Goal: Transaction & Acquisition: Purchase product/service

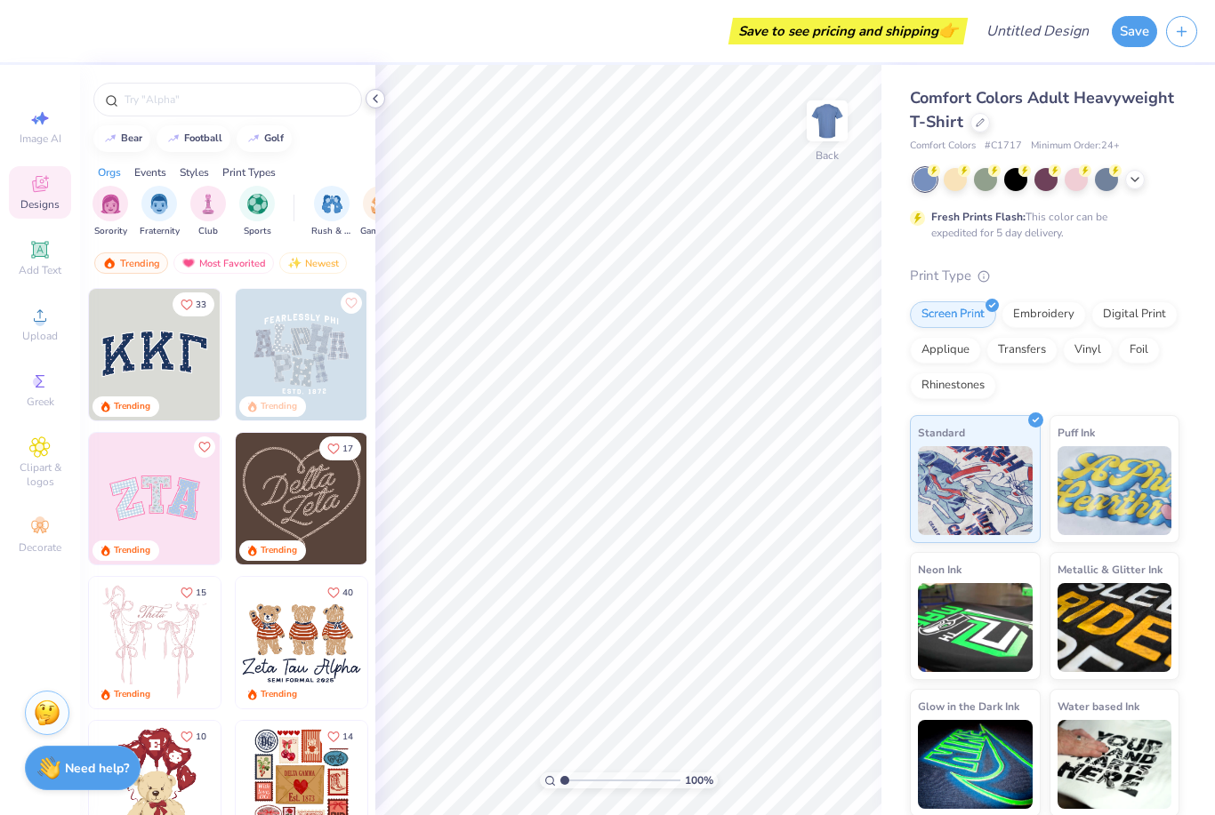
click at [376, 98] on icon at bounding box center [375, 99] width 14 height 14
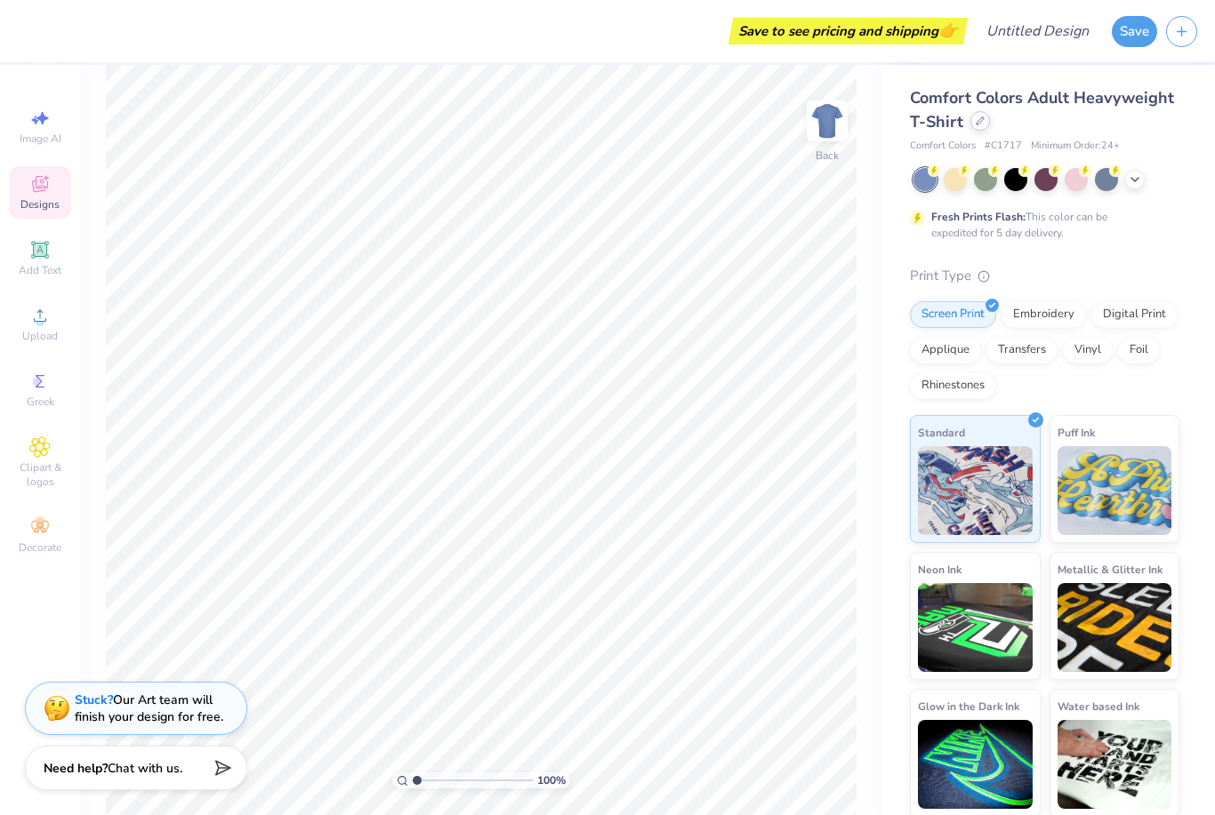
click at [978, 129] on div at bounding box center [980, 121] width 20 height 20
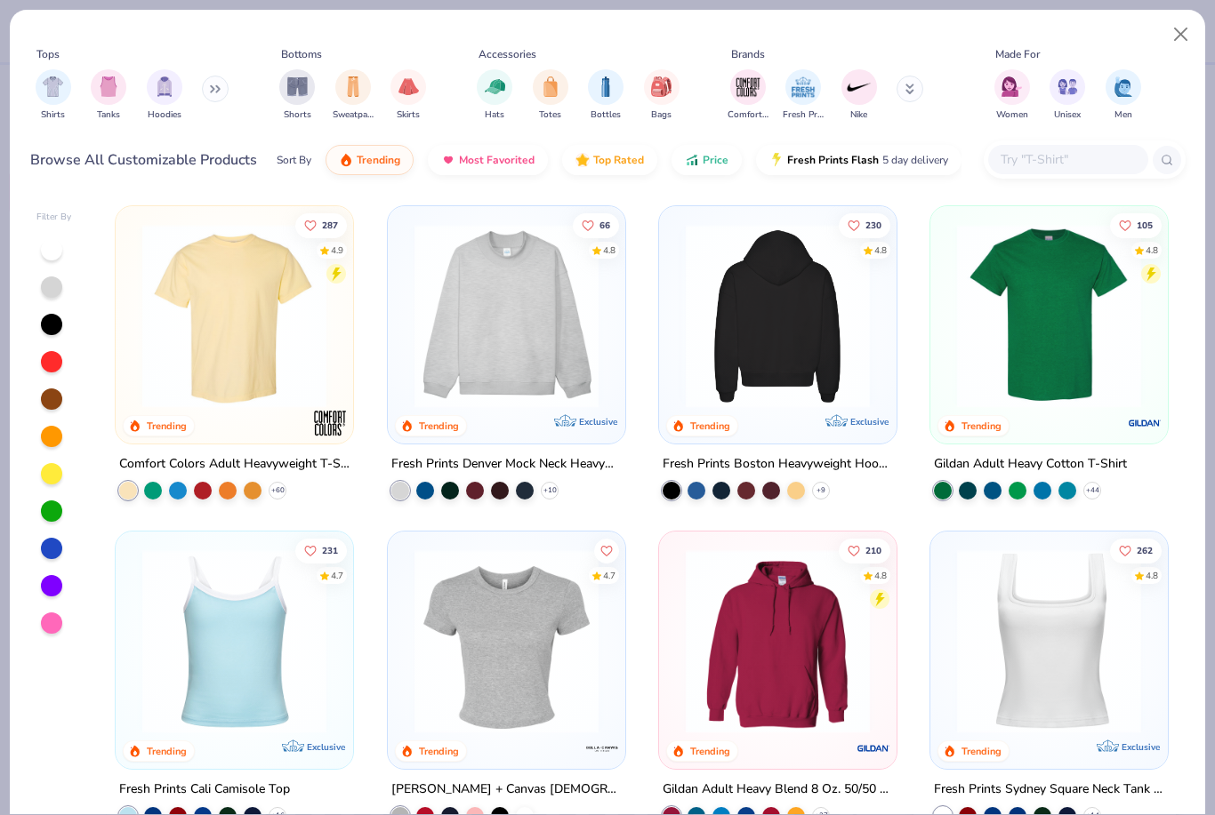
click at [791, 348] on img at bounding box center [778, 316] width 202 height 184
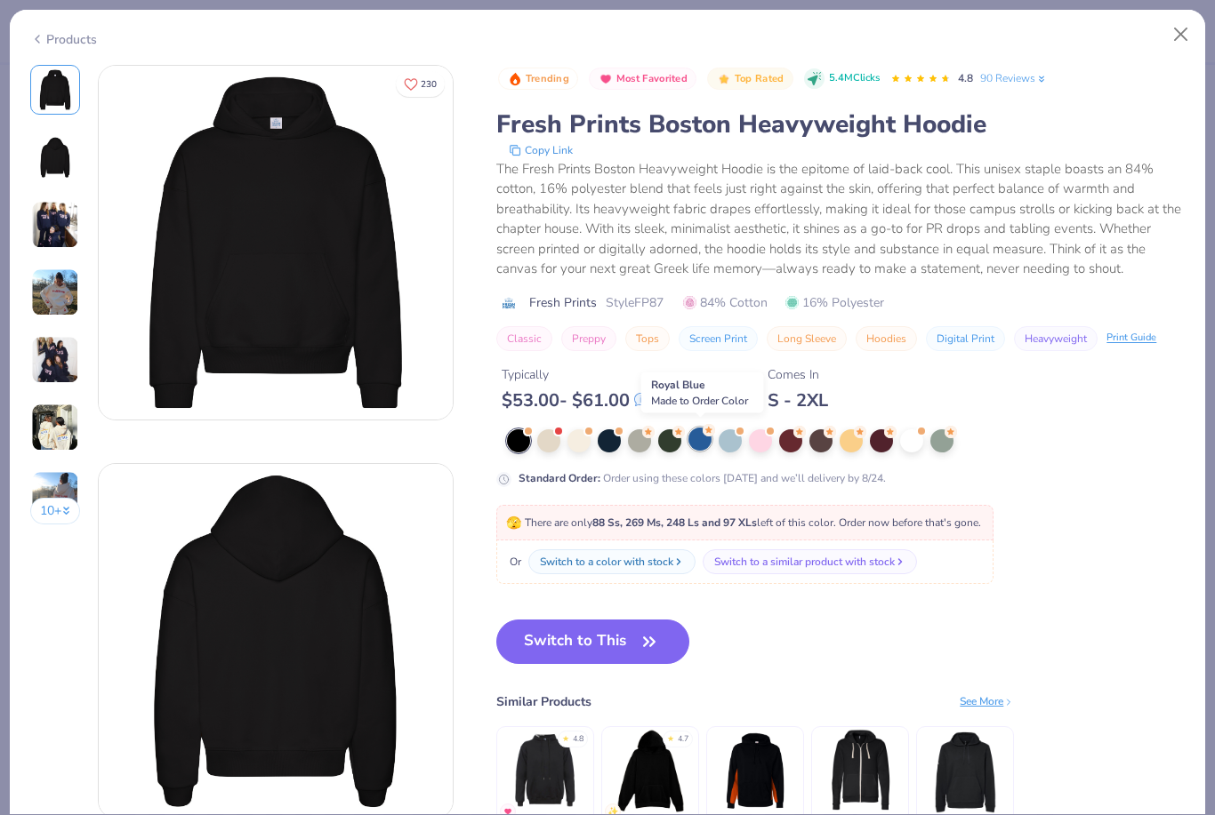
click at [695, 440] on div at bounding box center [699, 439] width 23 height 23
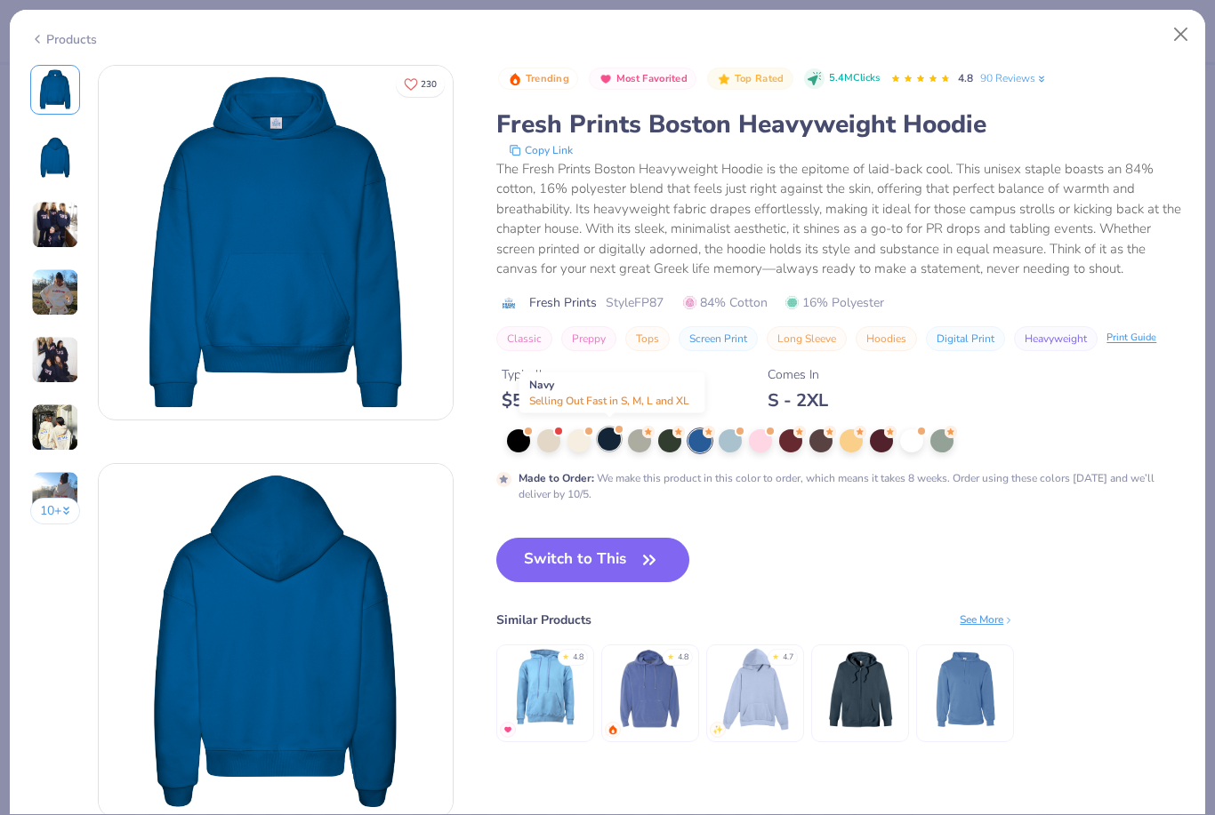
click at [608, 445] on div at bounding box center [609, 439] width 23 height 23
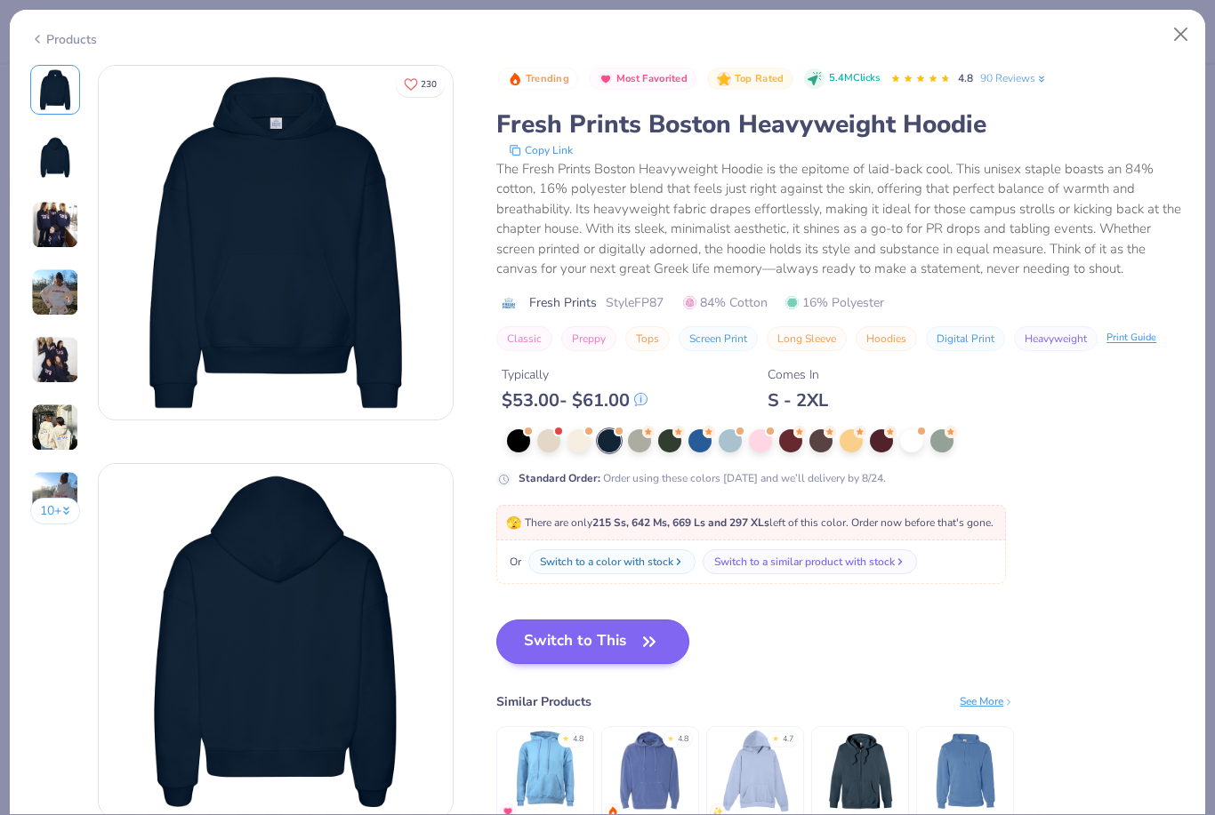
click at [623, 641] on button "Switch to This" at bounding box center [592, 642] width 193 height 44
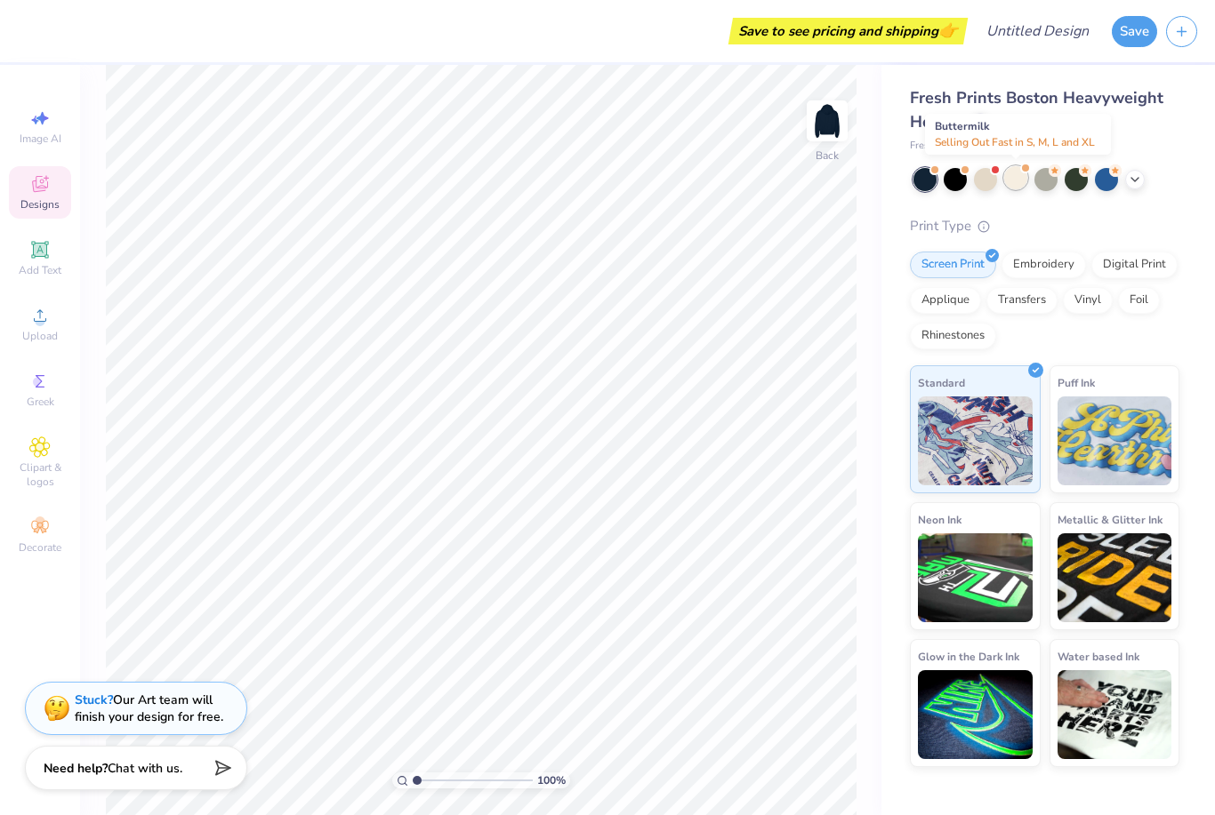
click at [1015, 183] on div at bounding box center [1015, 177] width 23 height 23
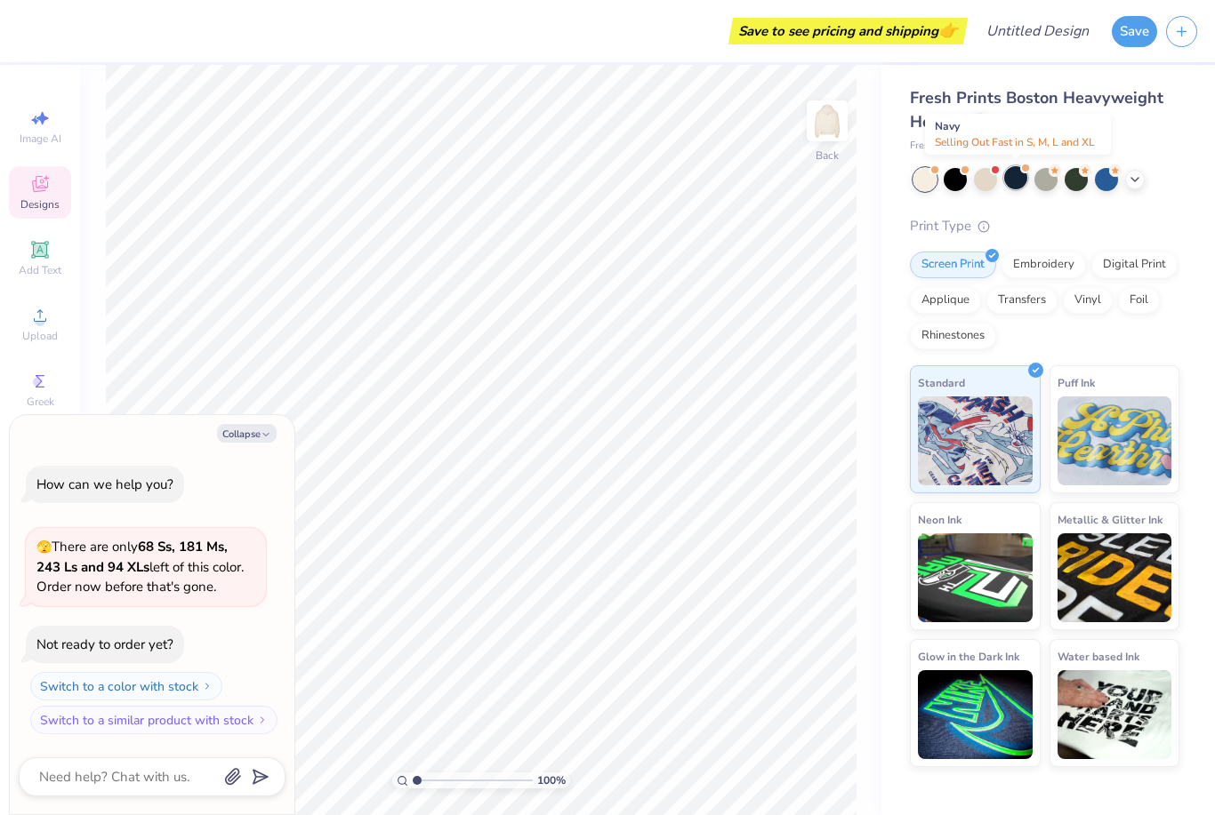
click at [1014, 177] on div at bounding box center [1015, 177] width 23 height 23
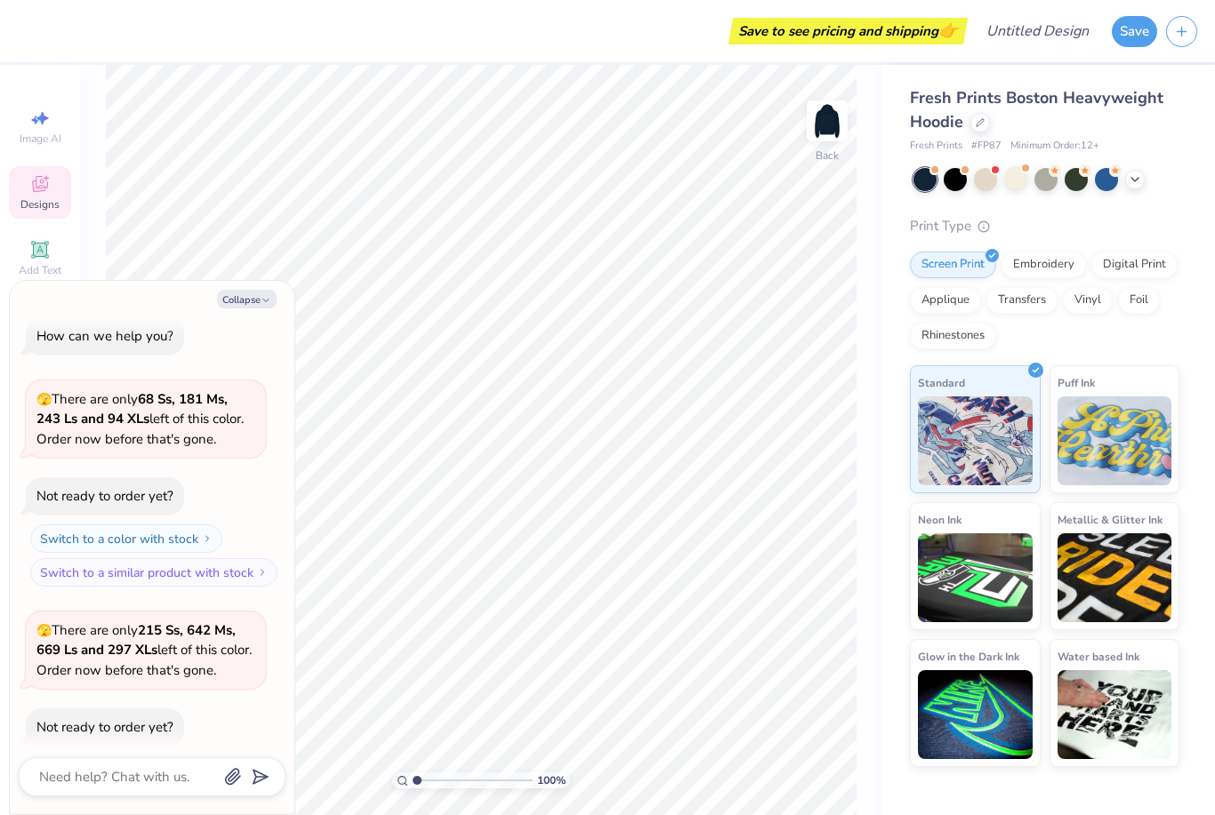
scroll to position [7, 0]
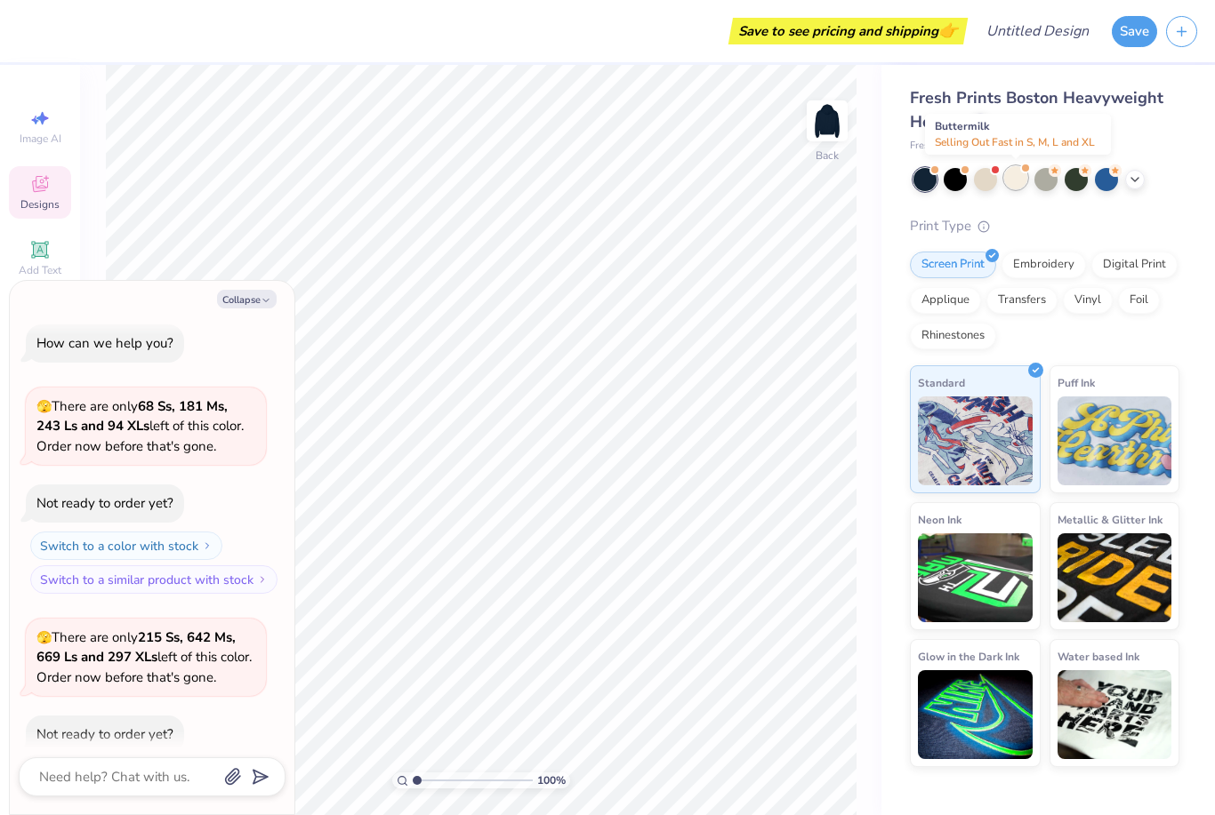
click at [1016, 180] on div at bounding box center [1015, 177] width 23 height 23
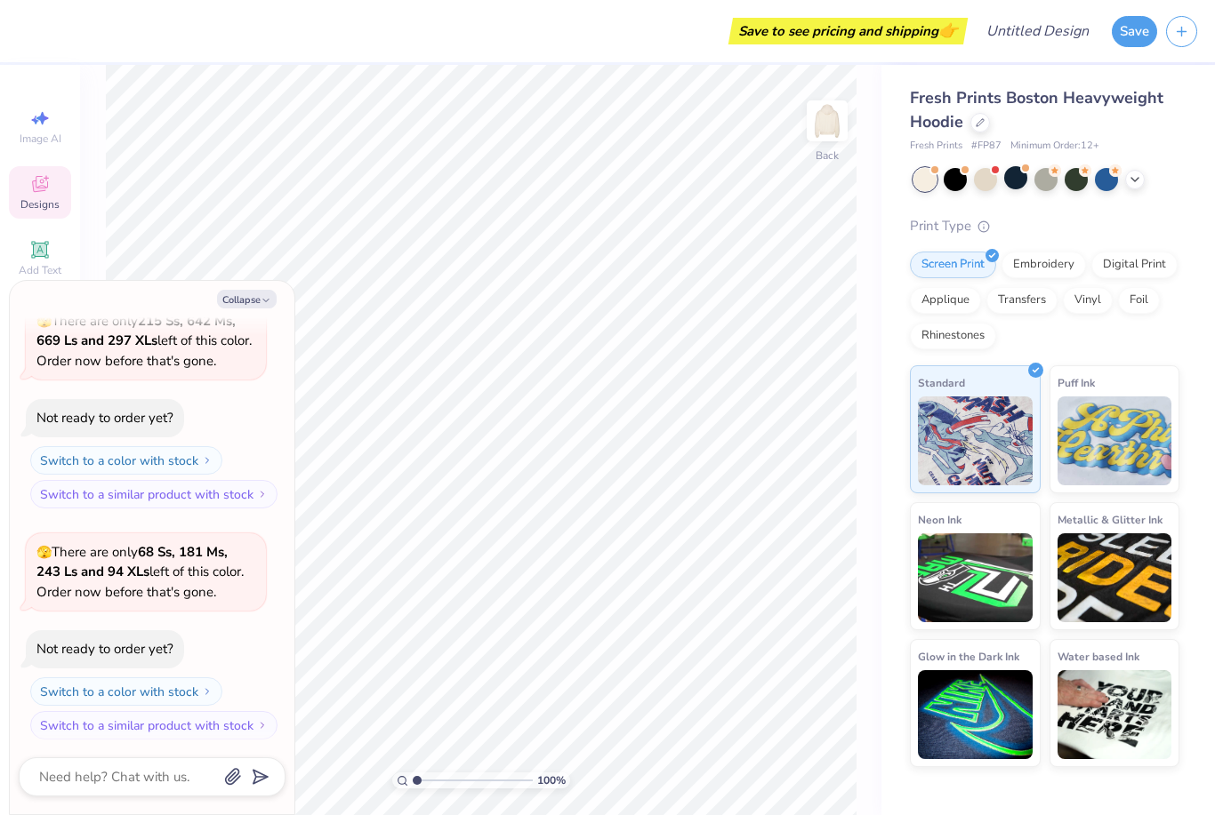
scroll to position [323, 0]
click at [986, 179] on div at bounding box center [985, 177] width 23 height 23
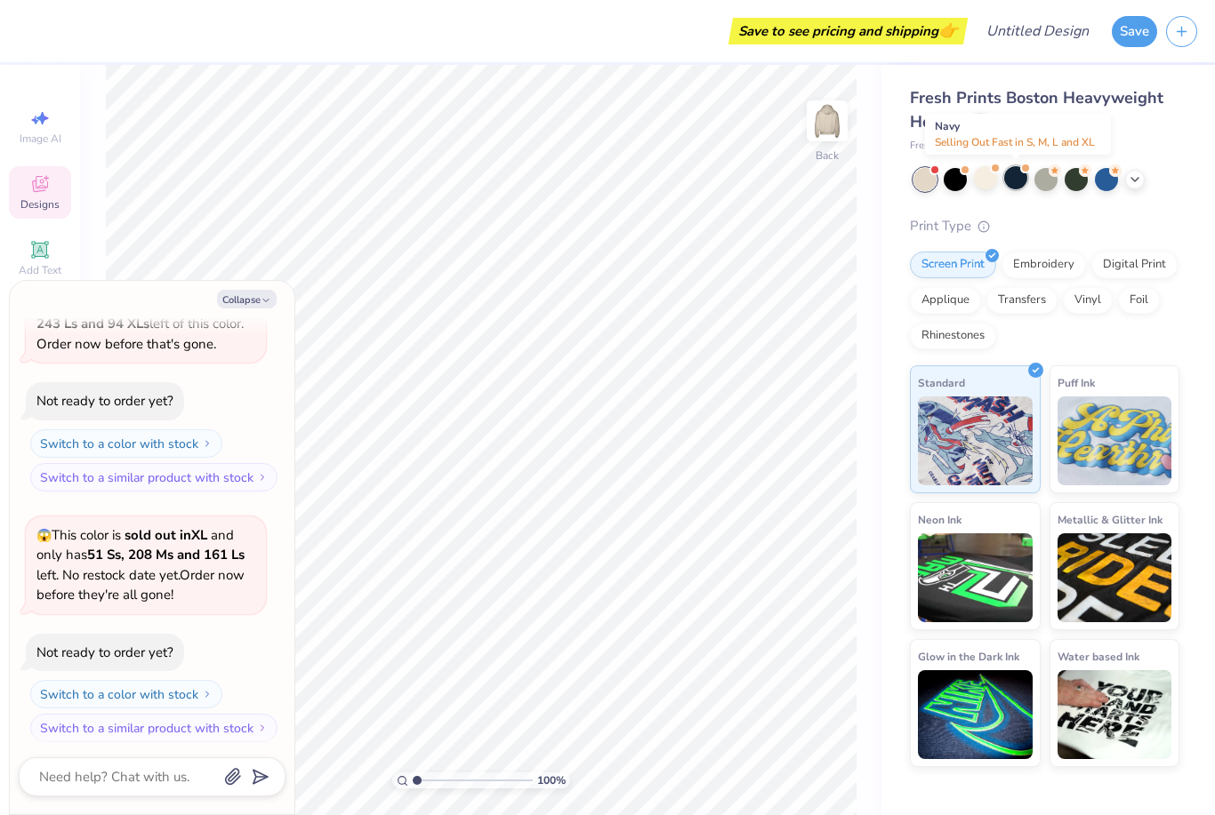
click at [1014, 181] on div at bounding box center [1015, 177] width 23 height 23
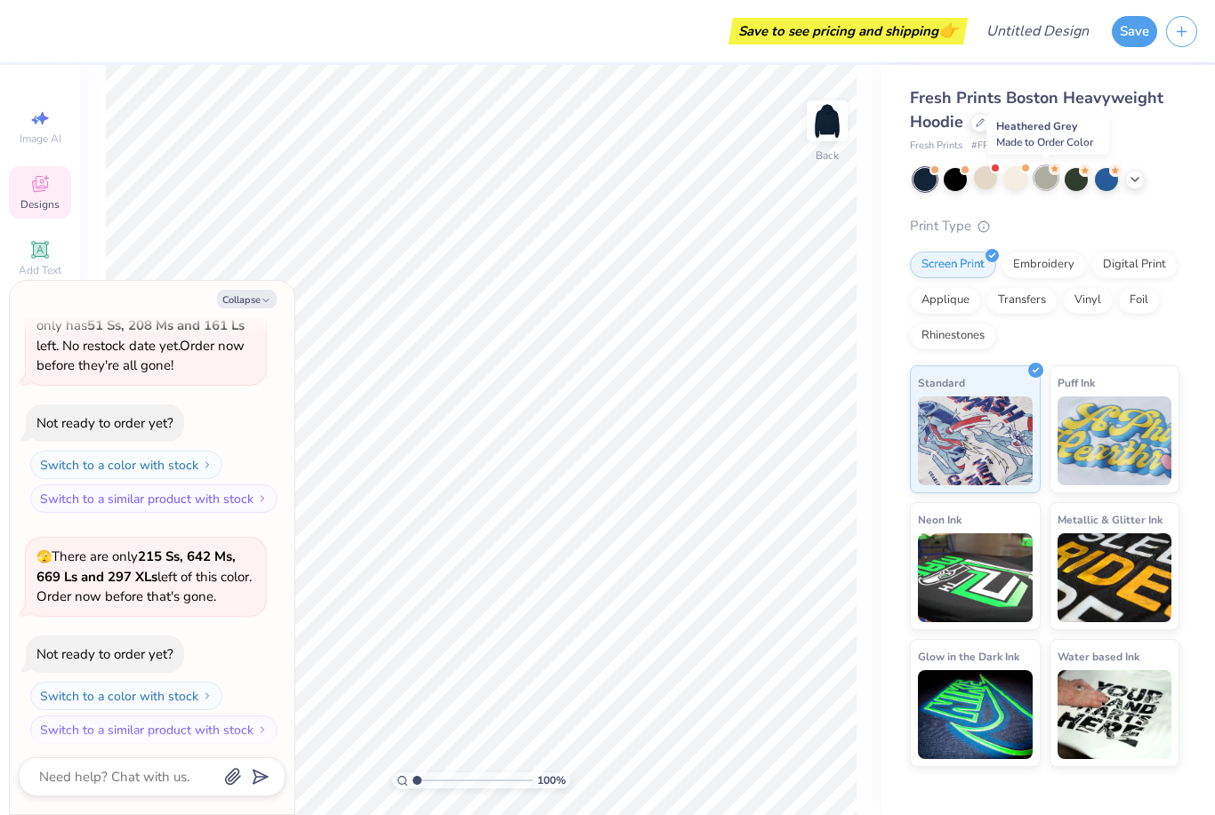
click at [1046, 181] on div at bounding box center [1045, 177] width 23 height 23
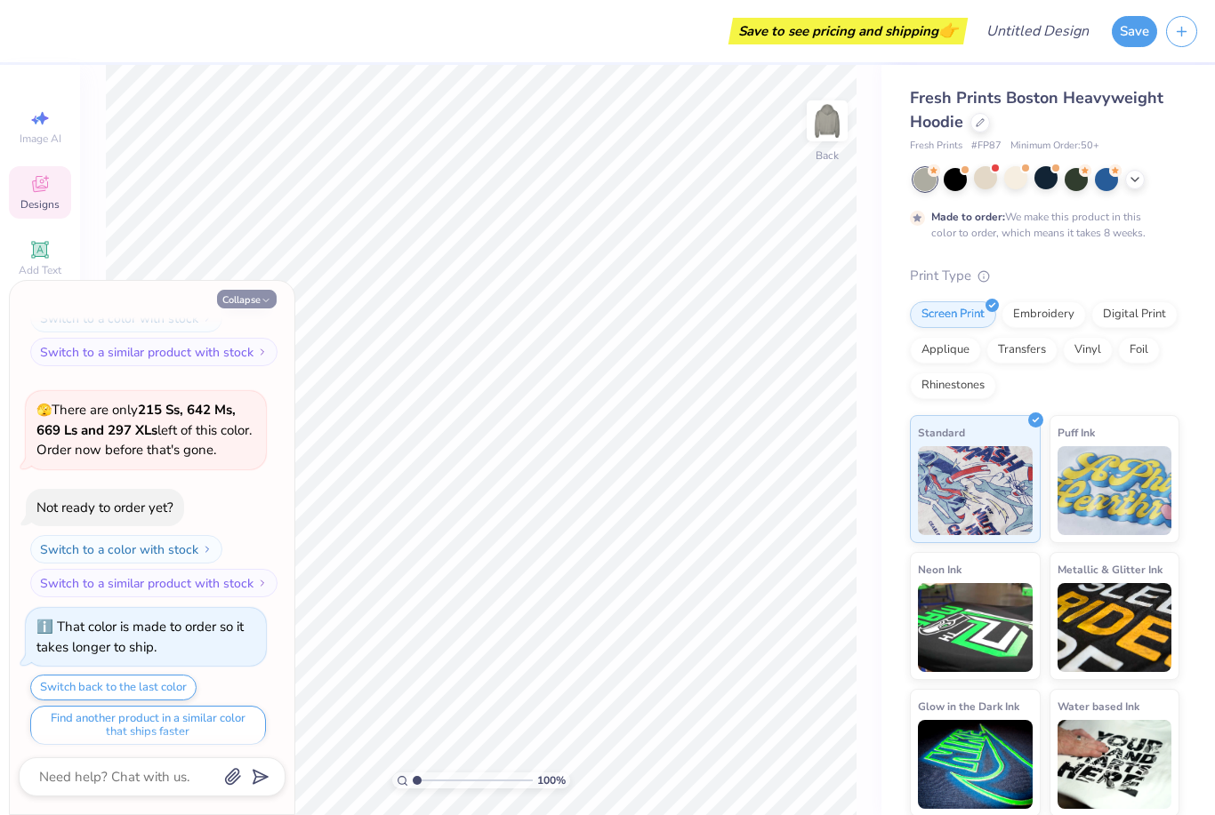
click at [259, 300] on button "Collapse" at bounding box center [247, 299] width 60 height 19
type textarea "x"
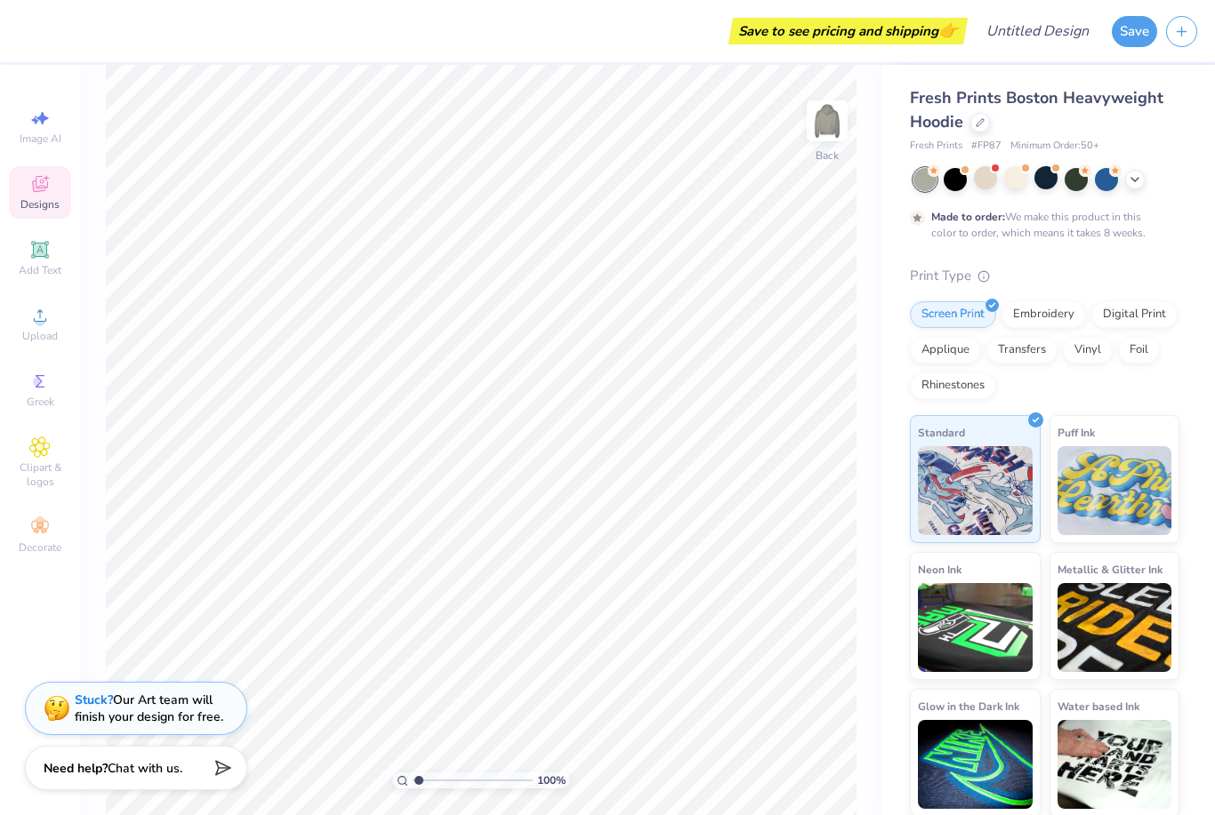
type input "1.19"
type textarea "x"
type input "1.19"
type textarea "x"
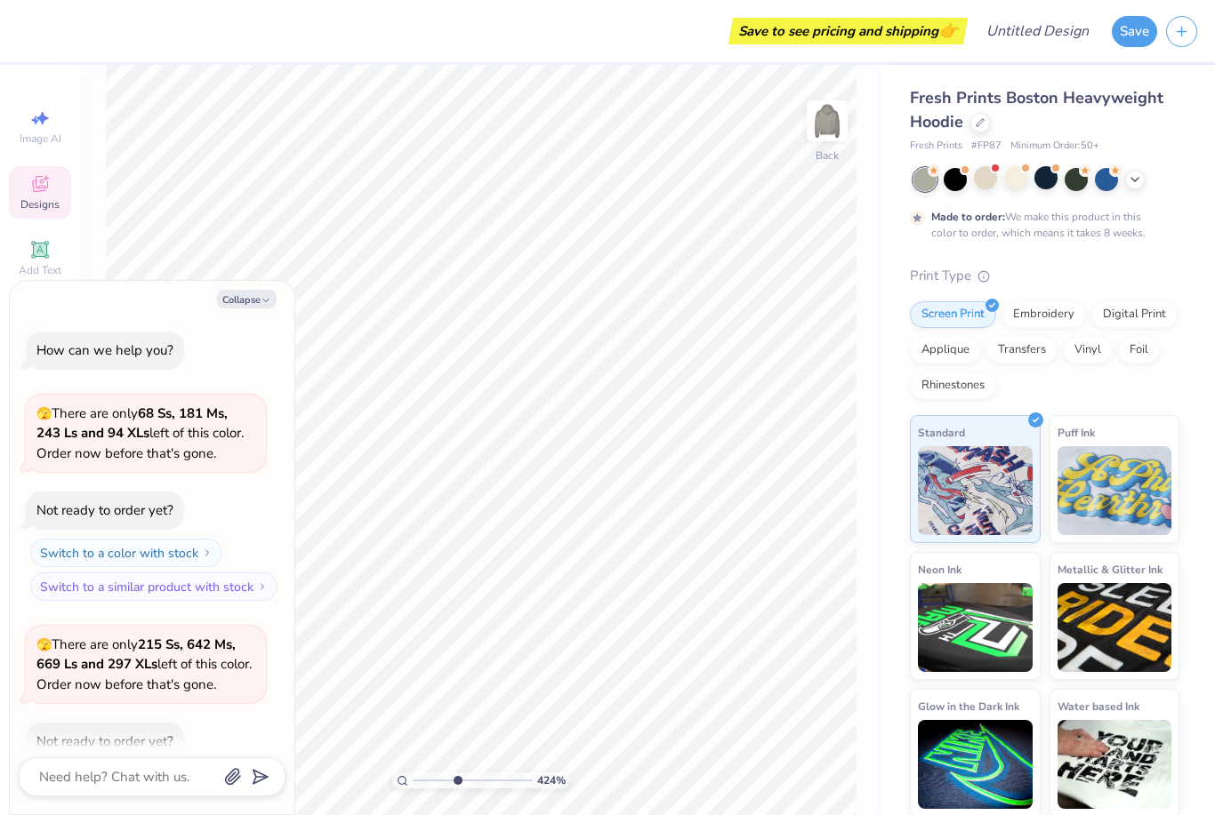
scroll to position [1055, 0]
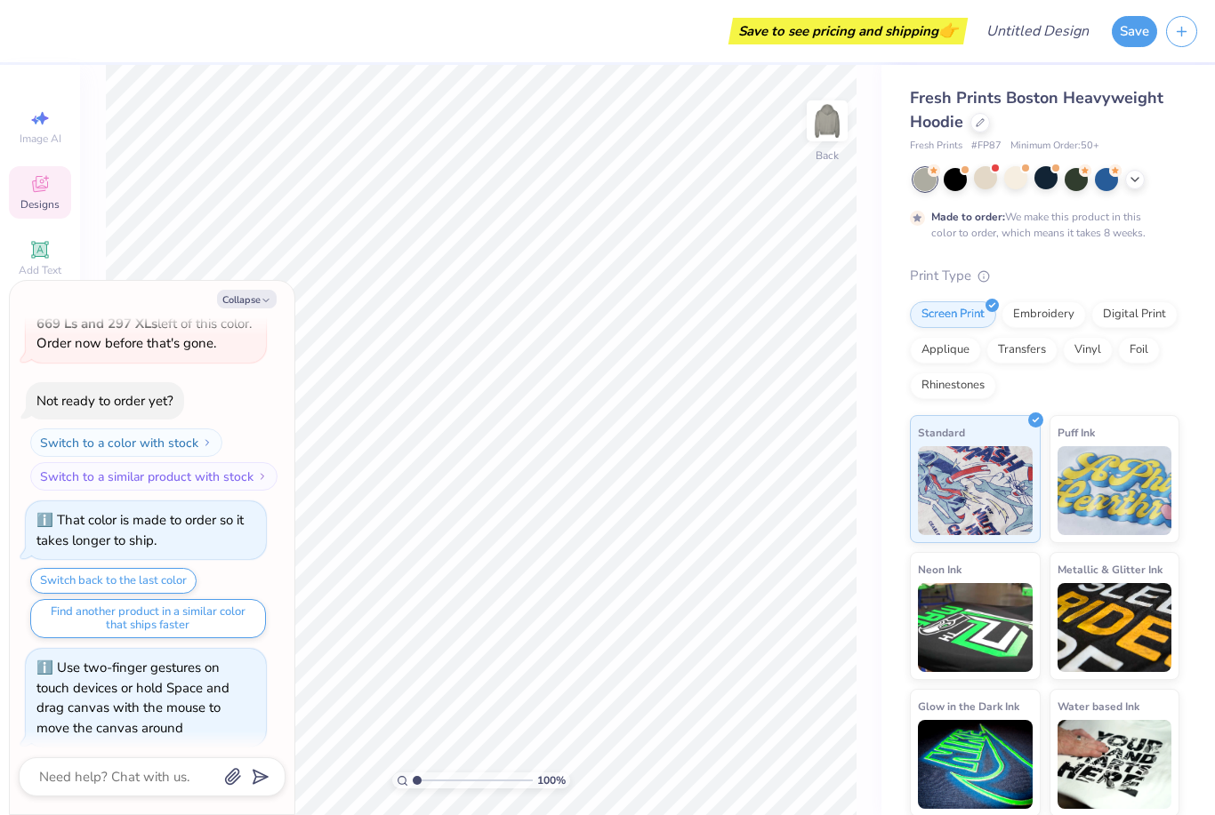
drag, startPoint x: 419, startPoint y: 783, endPoint x: 397, endPoint y: 785, distance: 22.4
type input "1"
click at [397, 785] on div "100 %" at bounding box center [481, 781] width 178 height 16
click at [1137, 181] on icon at bounding box center [1135, 180] width 14 height 14
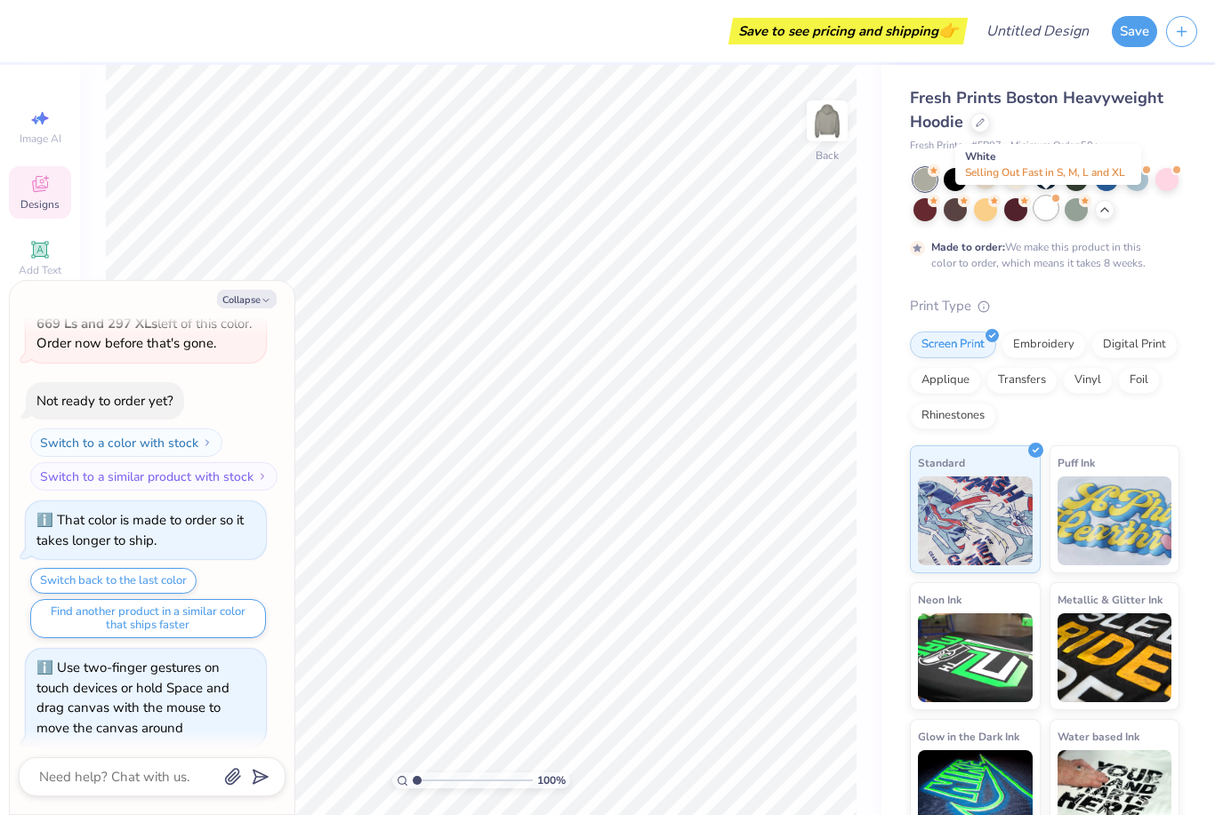
click at [1048, 205] on div at bounding box center [1045, 208] width 23 height 23
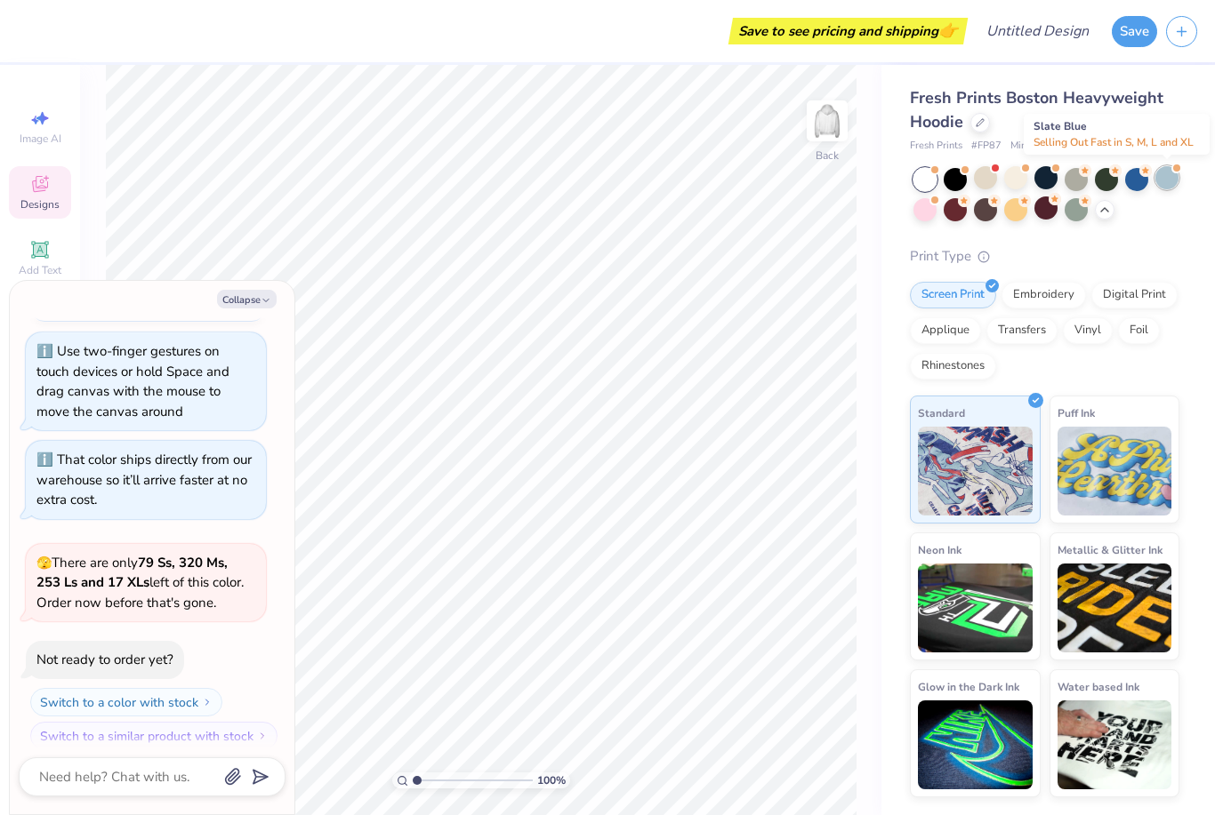
click at [1167, 181] on div at bounding box center [1166, 177] width 23 height 23
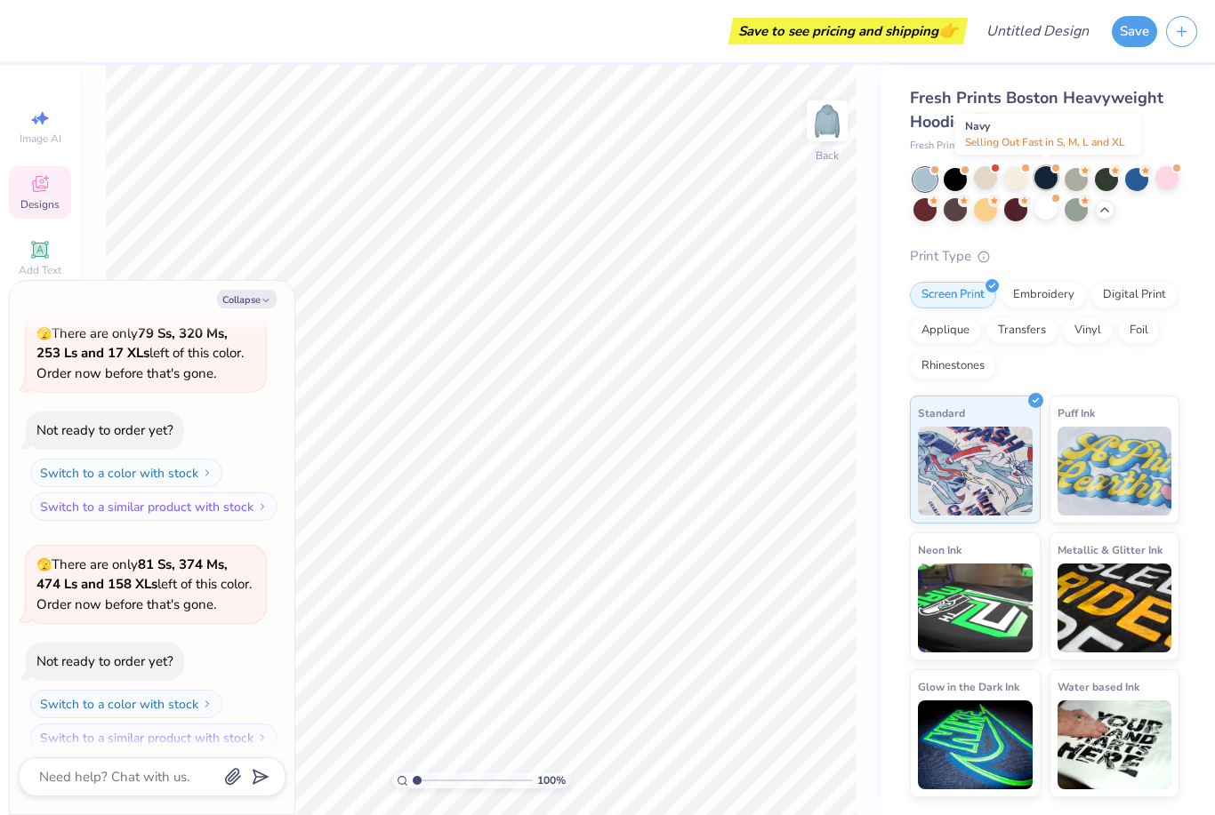
click at [1044, 184] on div at bounding box center [1045, 177] width 23 height 23
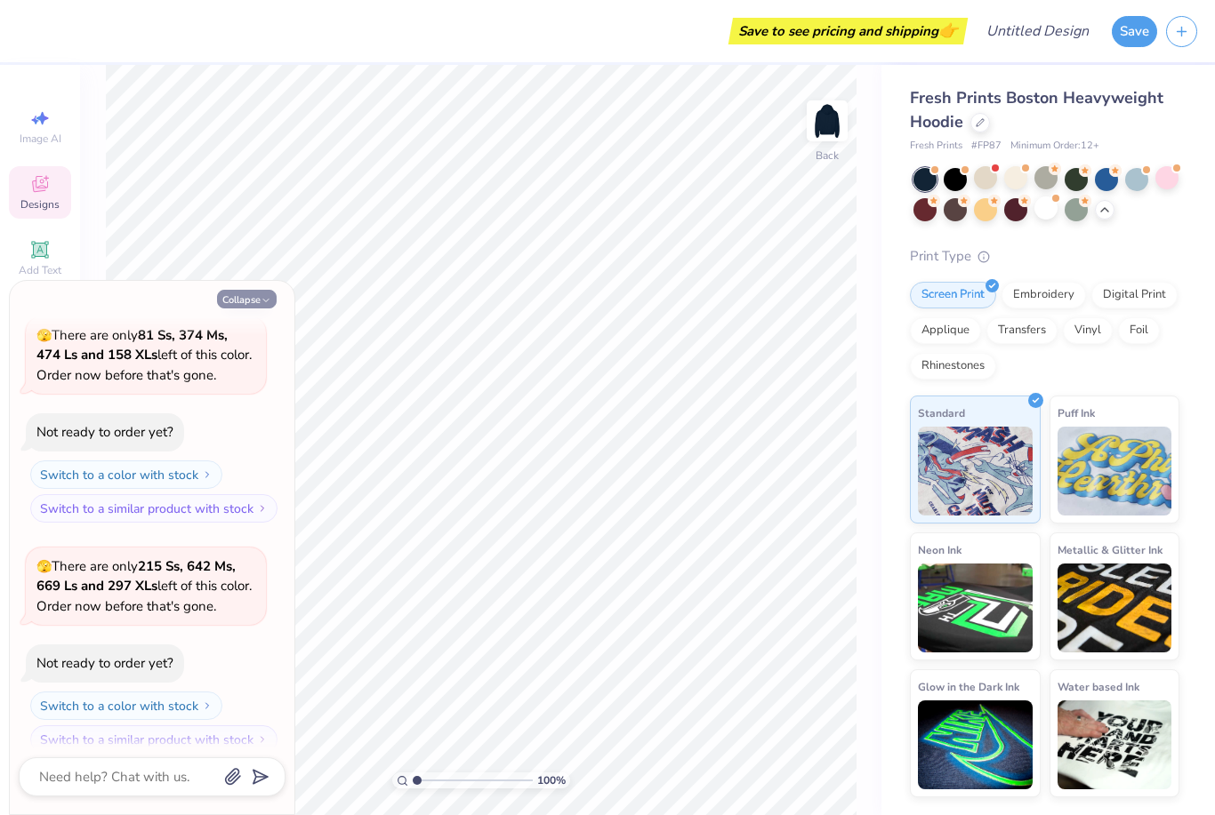
click at [256, 301] on button "Collapse" at bounding box center [247, 299] width 60 height 19
type textarea "x"
